Goal: Information Seeking & Learning: Check status

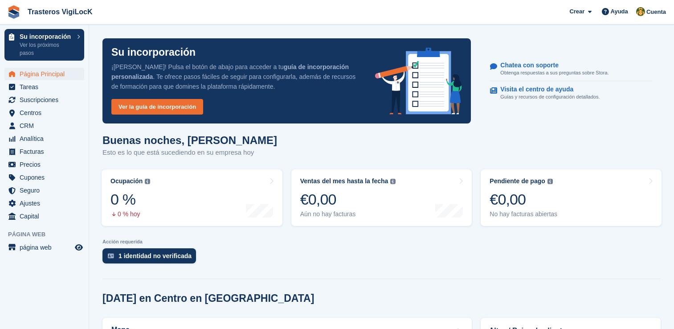
scroll to position [178, 0]
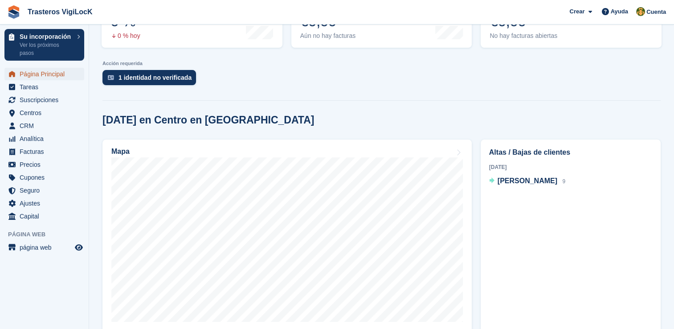
click at [43, 74] on span "Página Principal" at bounding box center [46, 74] width 53 height 12
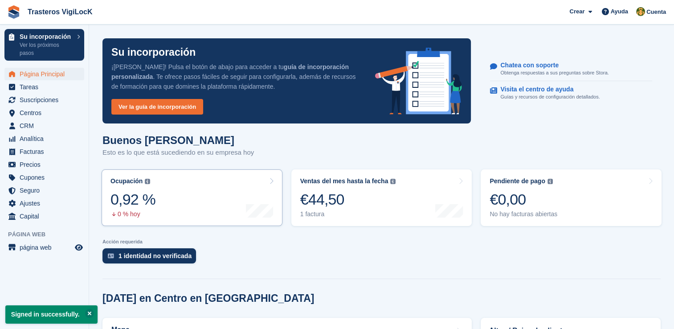
click at [220, 199] on link "Ocupación El porcentaje de todas las unidades asignadas actualmente en términos…" at bounding box center [192, 197] width 181 height 57
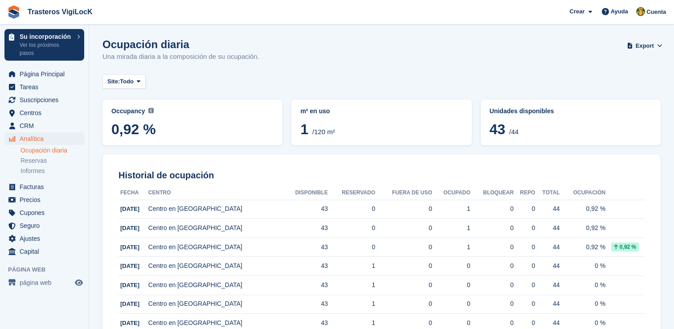
click at [61, 146] on li "Ocupación diaria" at bounding box center [54, 150] width 68 height 9
click at [59, 150] on link "Ocupación diaria" at bounding box center [52, 150] width 64 height 8
click at [43, 161] on link "Reservas" at bounding box center [52, 160] width 64 height 8
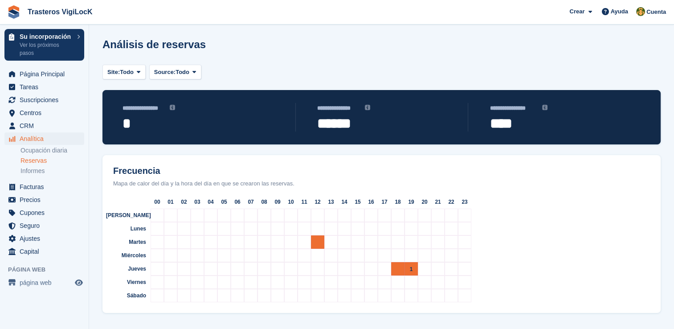
click at [412, 268] on div "1" at bounding box center [410, 268] width 13 height 13
click at [397, 268] on span "1" at bounding box center [397, 269] width 3 height 6
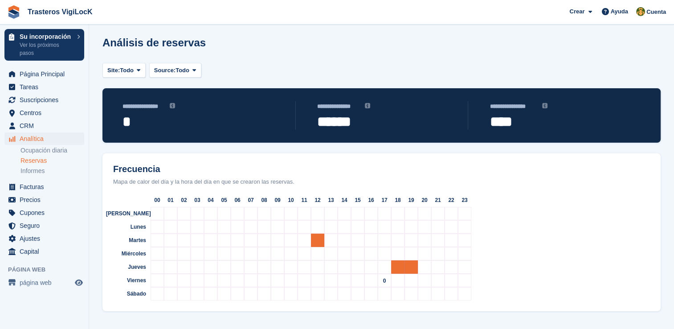
scroll to position [2, 0]
click at [44, 171] on link "Informes" at bounding box center [52, 171] width 64 height 8
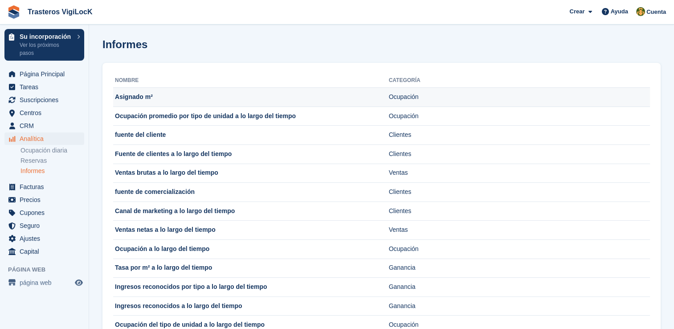
click at [164, 98] on td "Asignado m²" at bounding box center [251, 97] width 276 height 19
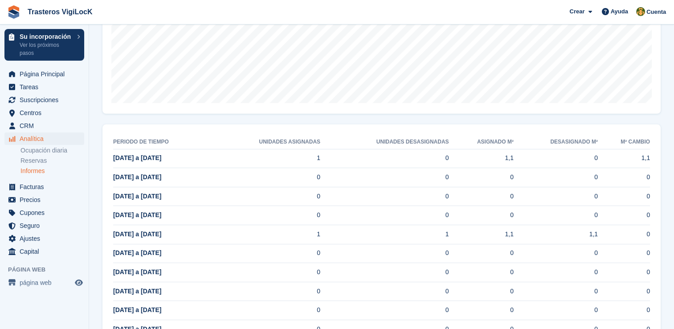
scroll to position [267, 0]
click at [46, 191] on span "Facturas" at bounding box center [46, 186] width 53 height 12
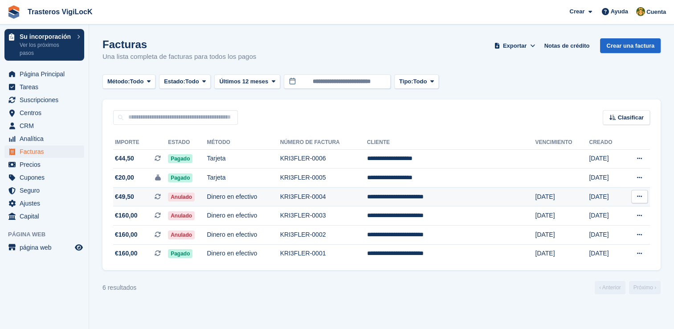
click at [644, 199] on button at bounding box center [639, 196] width 16 height 13
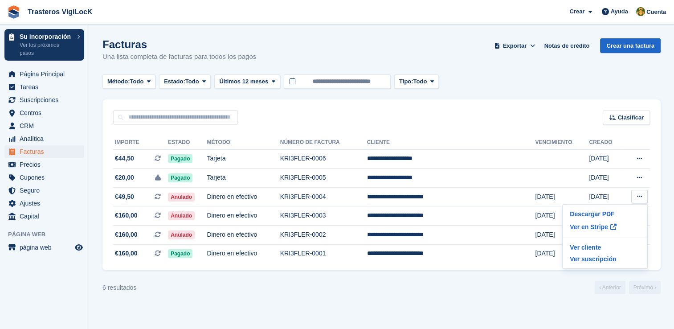
click at [204, 287] on div "6 resultados ‹ Anterior Próximo ›" at bounding box center [381, 287] width 558 height 13
click at [48, 165] on span "Precios" at bounding box center [46, 164] width 53 height 12
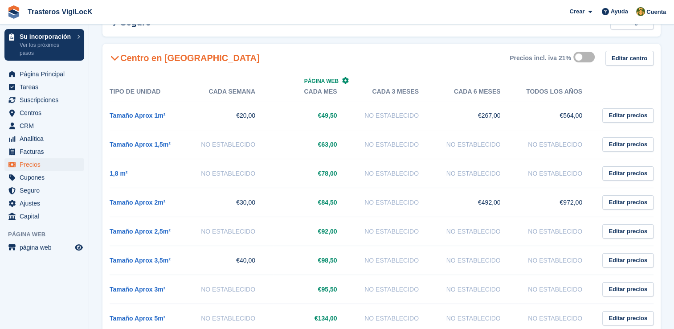
scroll to position [65, 0]
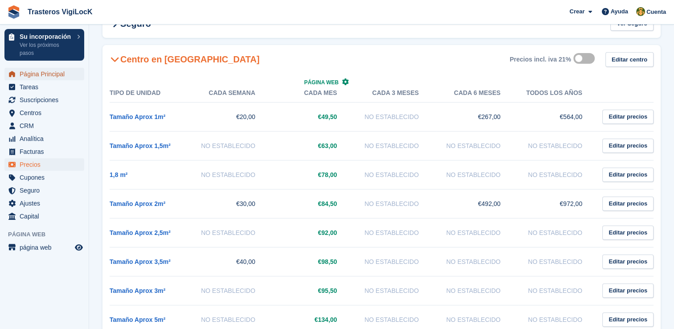
click at [50, 73] on span "Página Principal" at bounding box center [46, 74] width 53 height 12
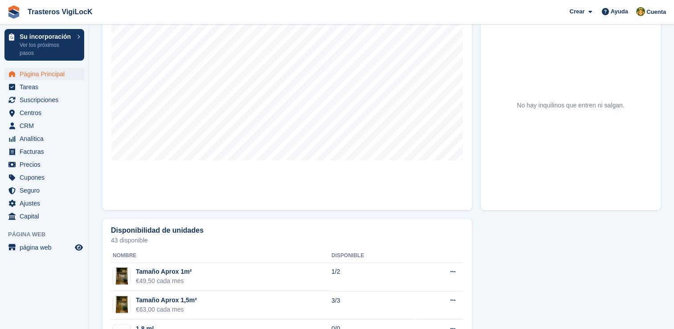
scroll to position [267, 0]
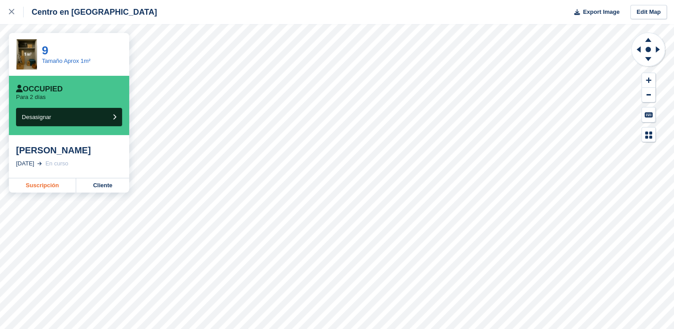
click at [48, 187] on link "Suscripción" at bounding box center [42, 185] width 67 height 14
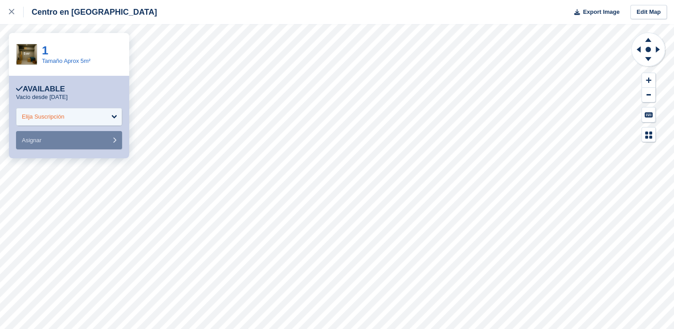
click at [113, 117] on div "Elija Suscripción" at bounding box center [69, 117] width 106 height 18
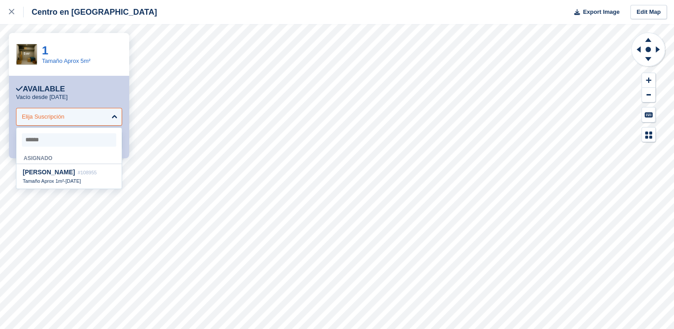
click at [113, 117] on div "Elija Suscripción" at bounding box center [69, 117] width 106 height 18
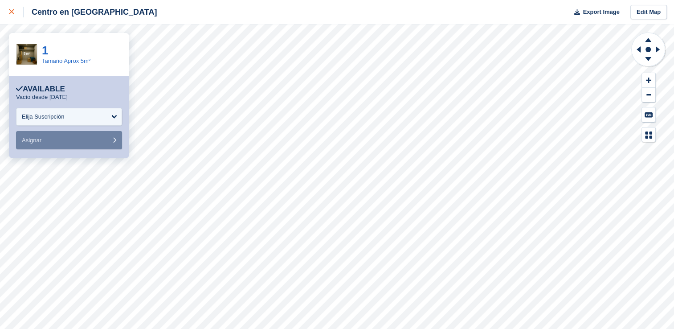
click at [11, 9] on icon at bounding box center [11, 11] width 5 height 5
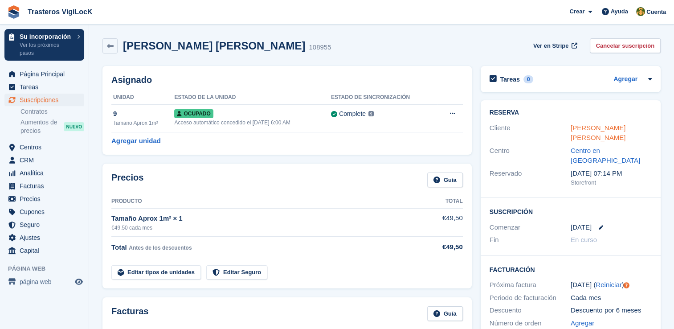
click at [604, 131] on link "Ricardo Vargas Rojas" at bounding box center [597, 133] width 55 height 18
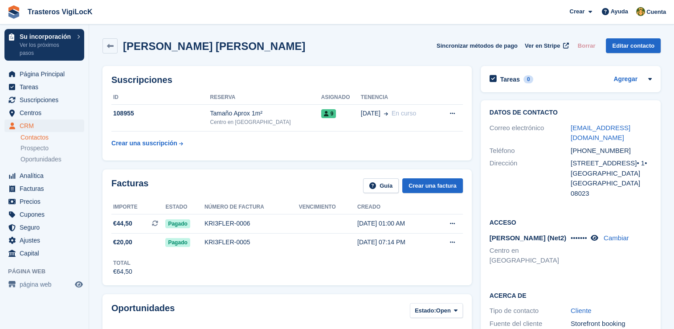
scroll to position [45, 0]
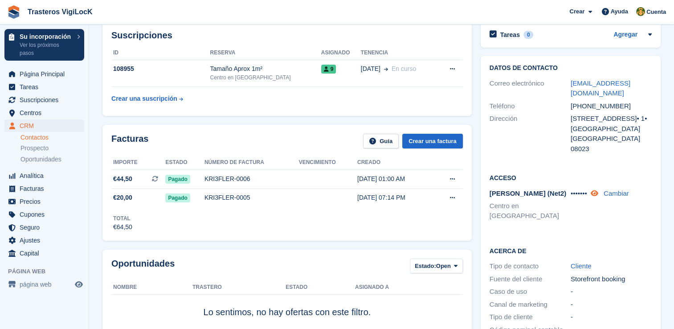
click at [597, 190] on icon at bounding box center [595, 193] width 8 height 7
click at [61, 76] on span "Página Principal" at bounding box center [46, 74] width 53 height 12
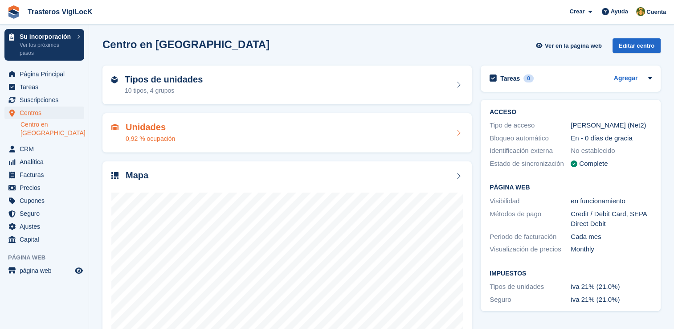
click at [202, 126] on div "Unidades 0,92 % ocupación" at bounding box center [286, 132] width 351 height 21
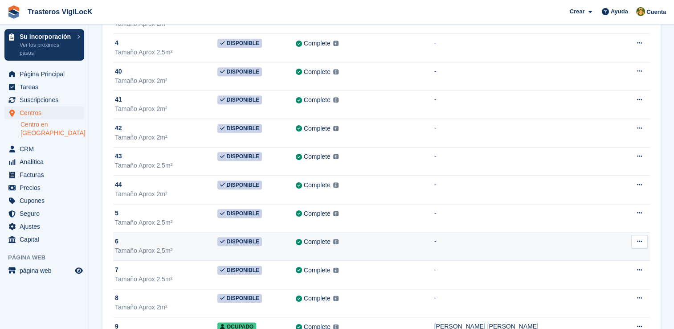
scroll to position [1046, 0]
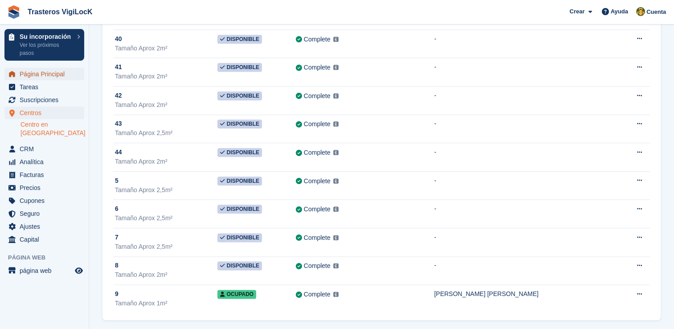
click at [29, 72] on span "Página Principal" at bounding box center [46, 74] width 53 height 12
